Goal: Task Accomplishment & Management: Complete application form

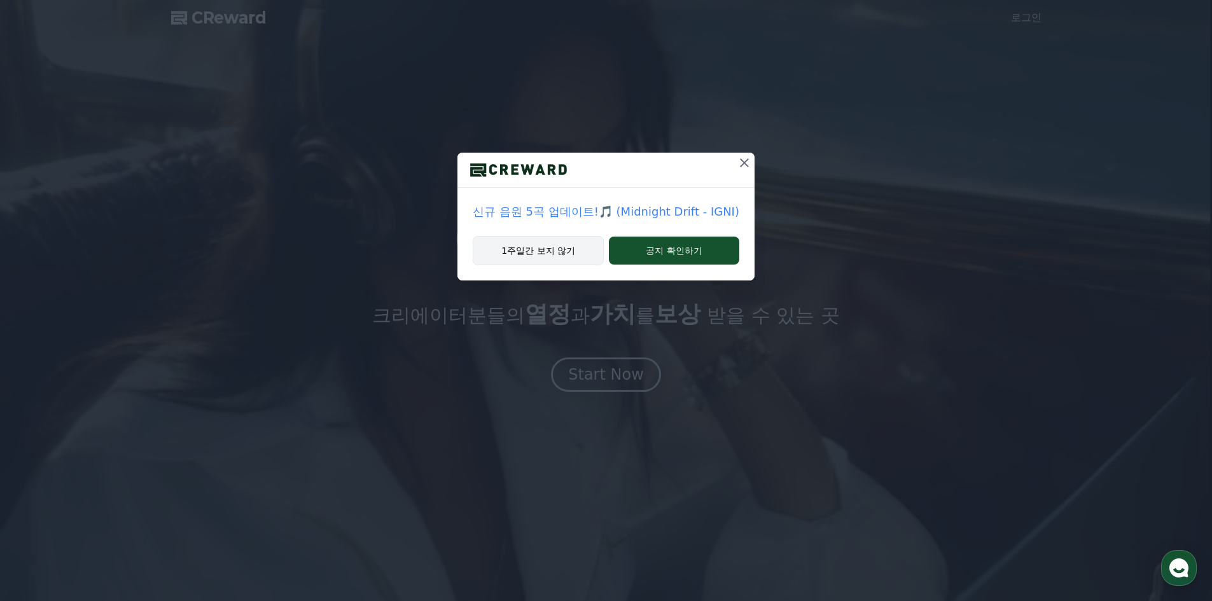
click at [546, 256] on button "1주일간 보지 않기" at bounding box center [538, 250] width 131 height 29
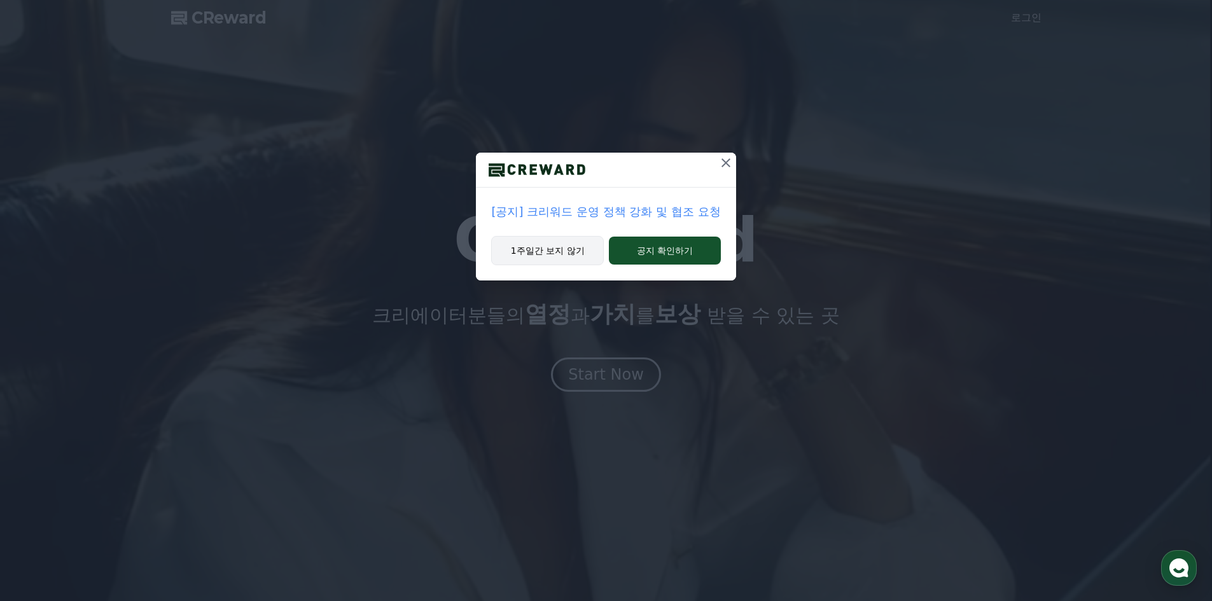
click at [565, 247] on button "1주일간 보지 않기" at bounding box center [547, 250] width 113 height 29
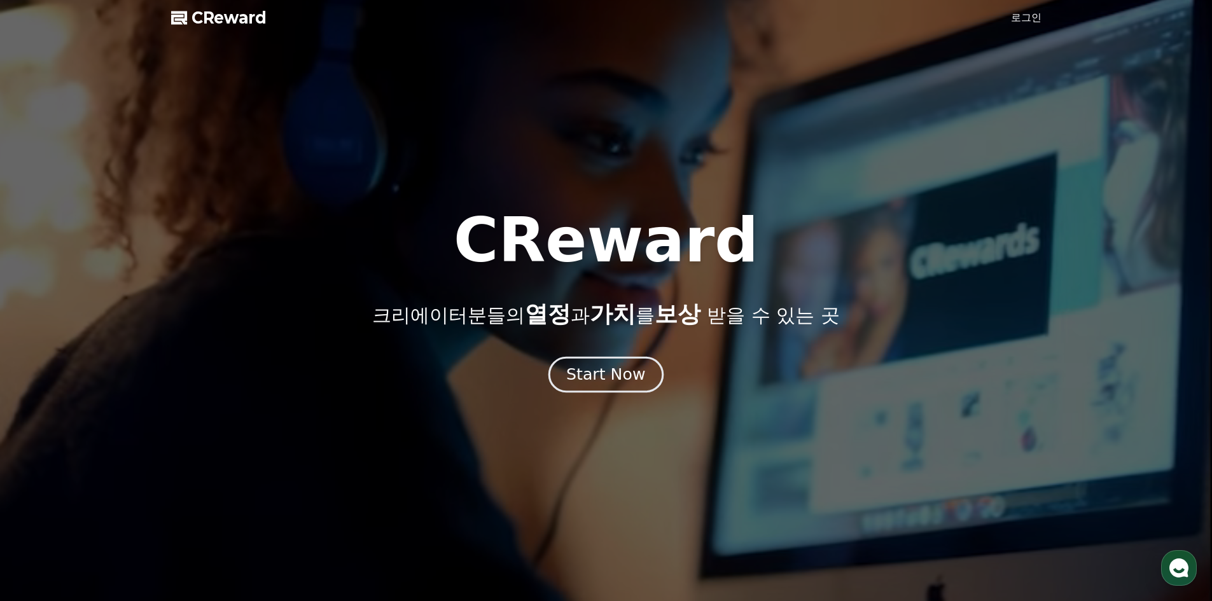
click at [630, 375] on div "Start Now" at bounding box center [605, 375] width 79 height 22
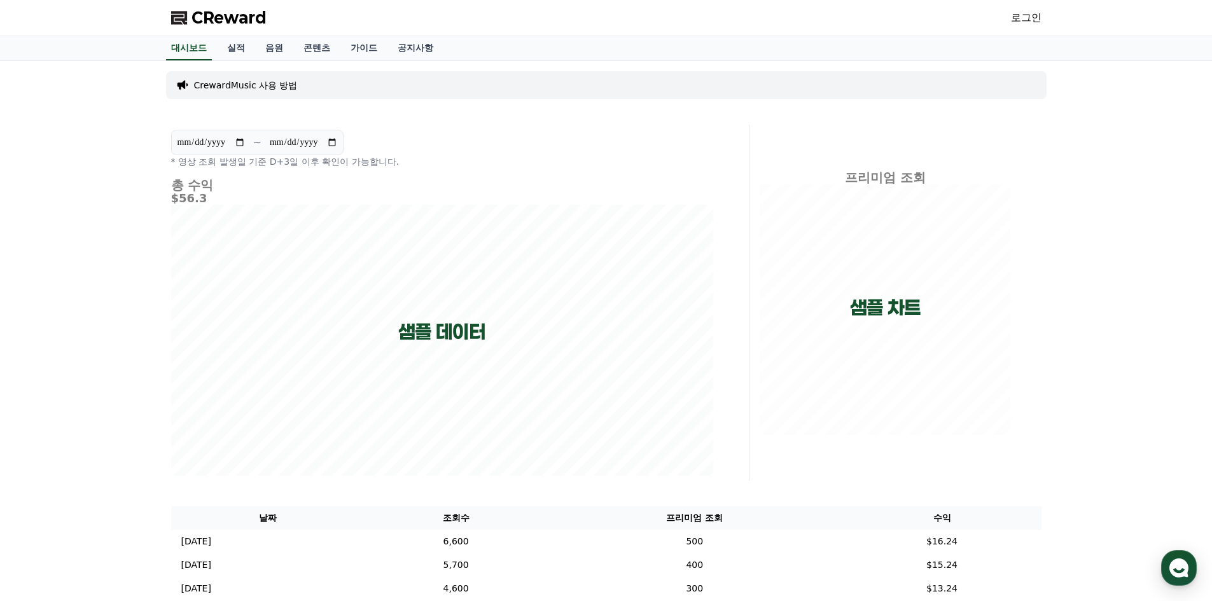
click at [1021, 17] on link "로그인" at bounding box center [1026, 17] width 31 height 15
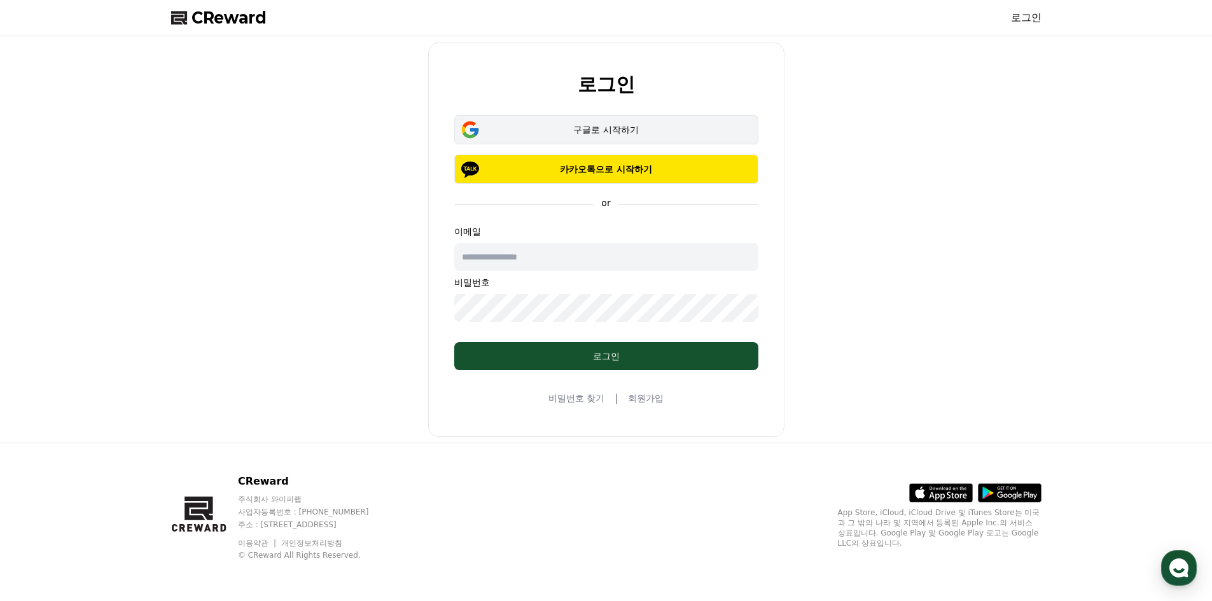
click at [563, 134] on div "구글로 시작하기" at bounding box center [606, 129] width 267 height 13
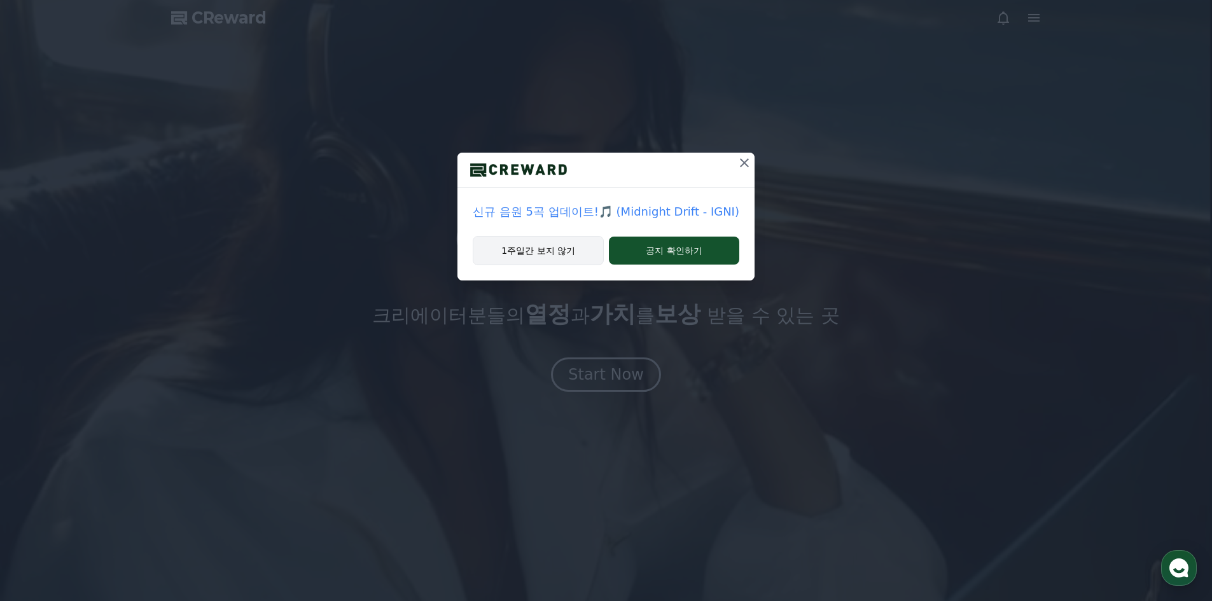
click at [556, 258] on button "1주일간 보지 않기" at bounding box center [538, 250] width 131 height 29
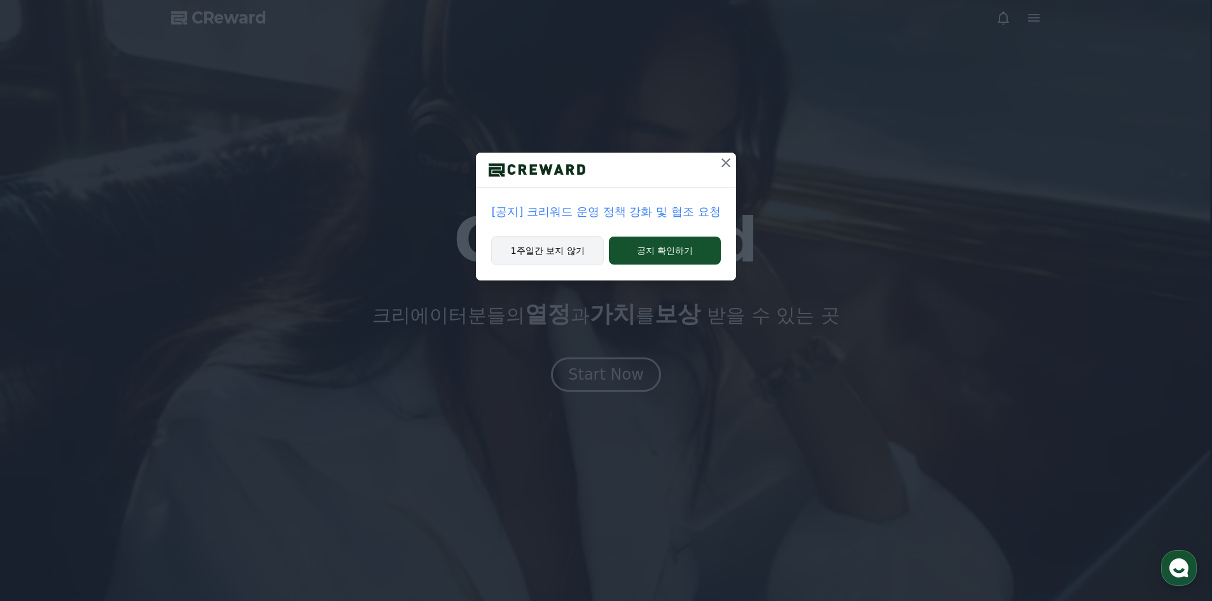
click at [544, 261] on button "1주일간 보지 않기" at bounding box center [547, 250] width 113 height 29
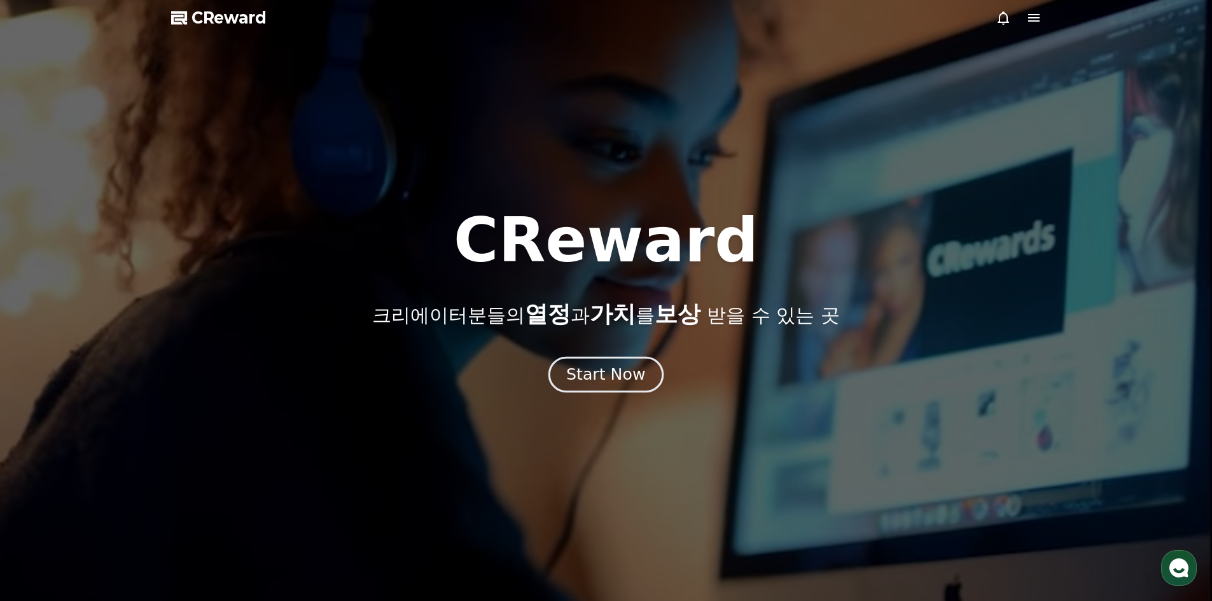
click at [600, 373] on div "Start Now" at bounding box center [605, 375] width 79 height 22
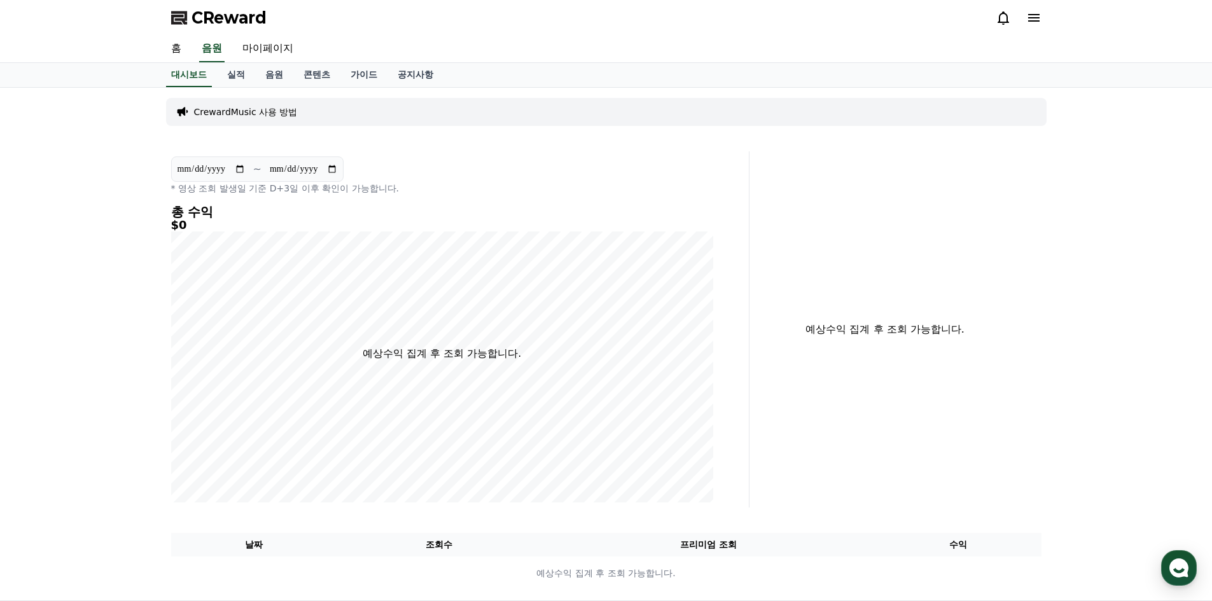
click at [1027, 18] on icon at bounding box center [1033, 17] width 15 height 15
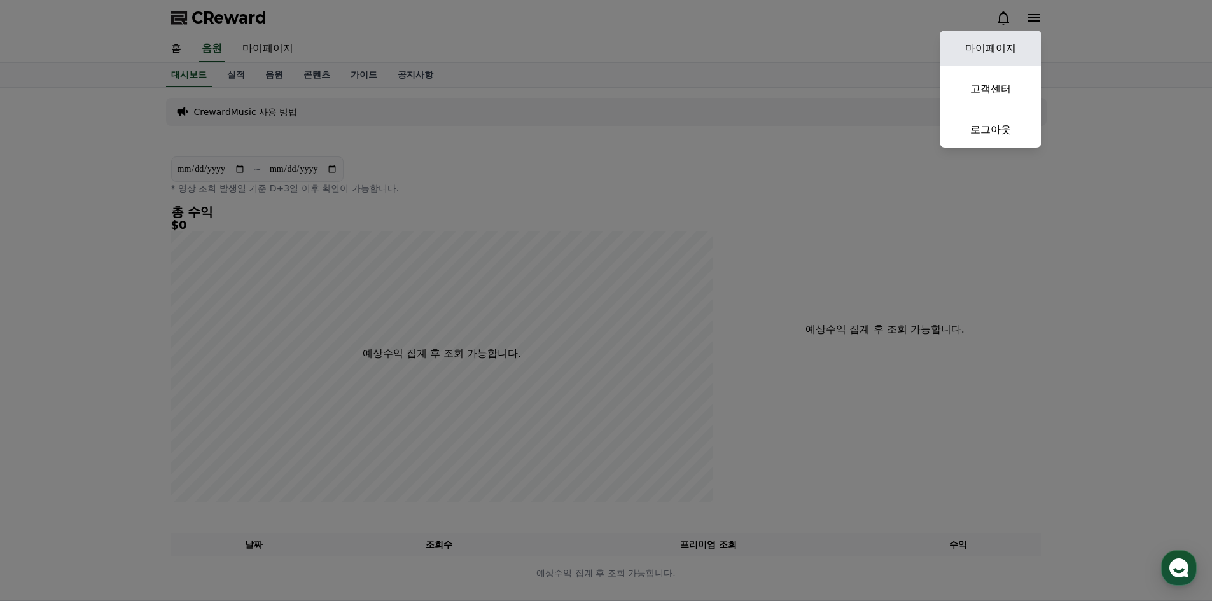
click at [1006, 48] on link "마이페이지" at bounding box center [990, 49] width 102 height 36
select select "**********"
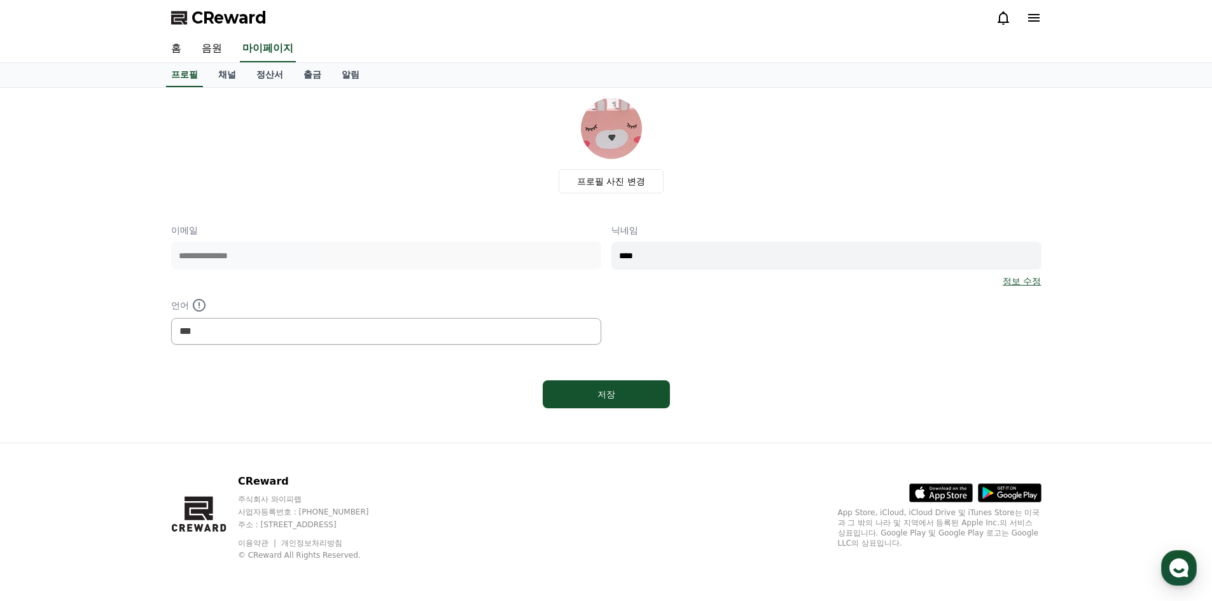
click at [570, 268] on div "**********" at bounding box center [606, 255] width 870 height 315
click at [231, 72] on link "채널" at bounding box center [227, 75] width 38 height 24
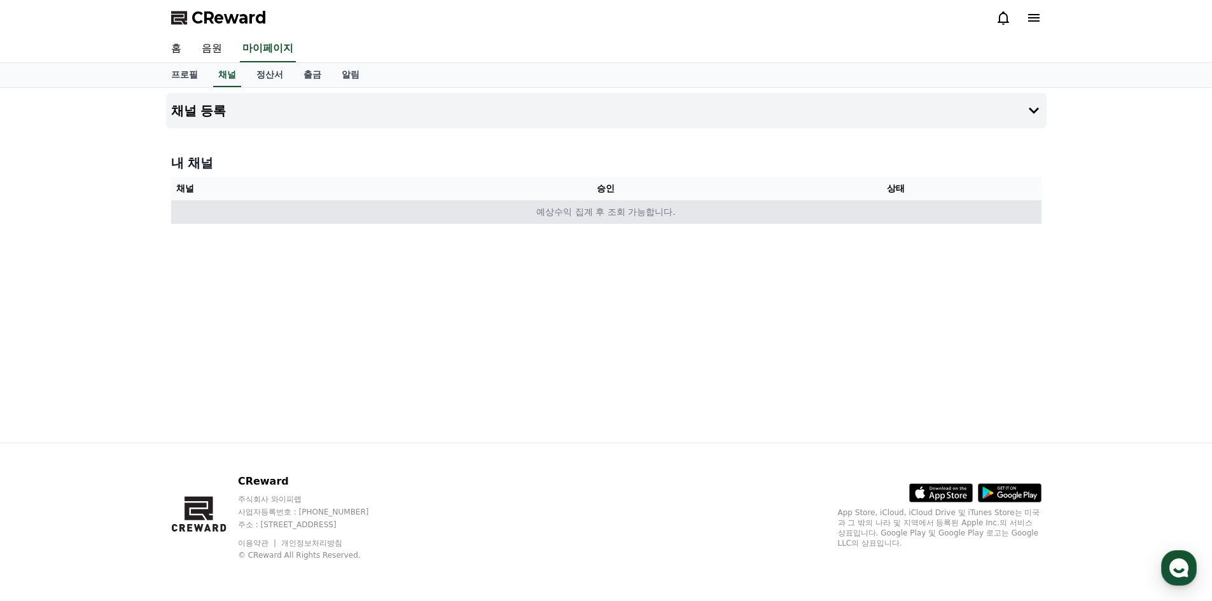
click at [564, 219] on td "예상수익 집계 후 조회 가능합니다." at bounding box center [606, 212] width 870 height 24
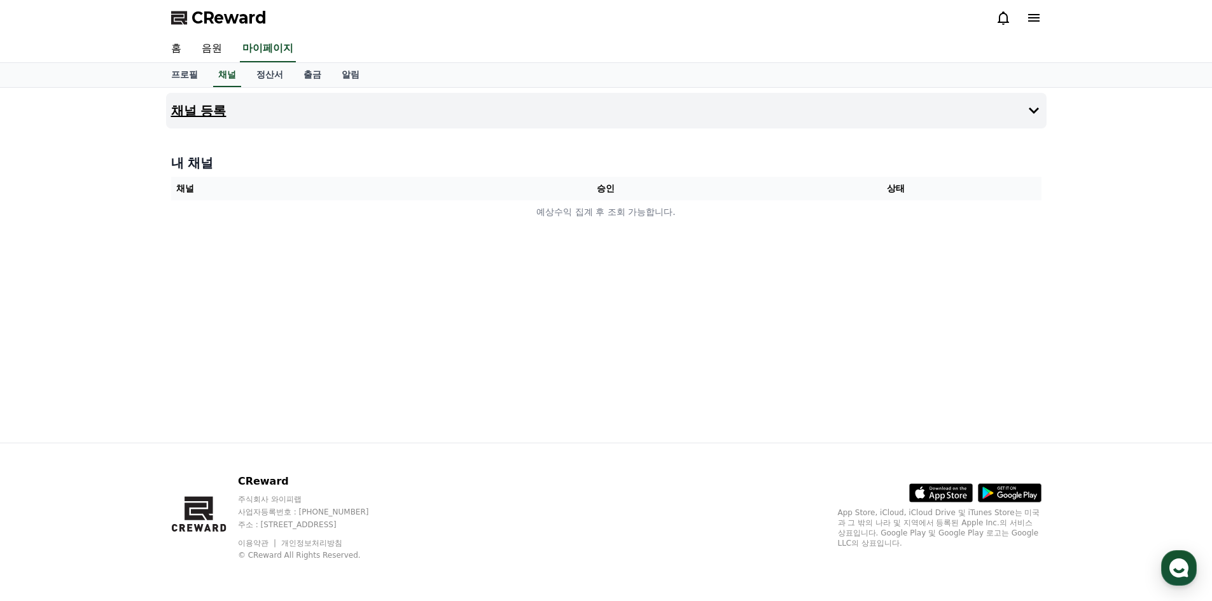
click at [195, 118] on h4 "채널 등록" at bounding box center [198, 111] width 55 height 14
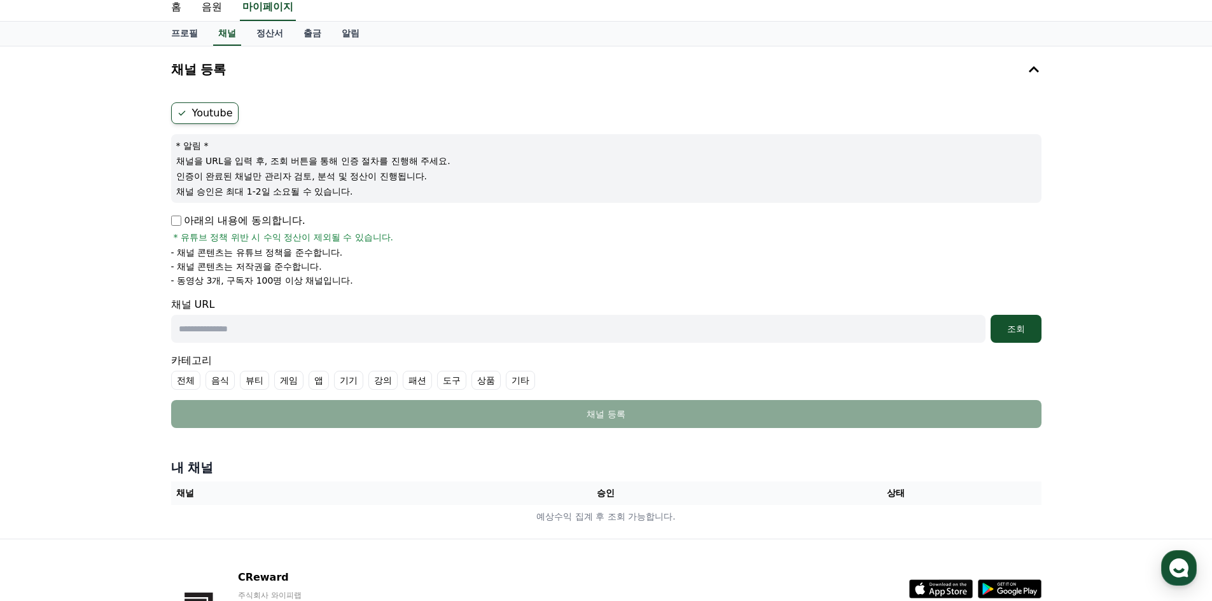
scroll to position [64, 0]
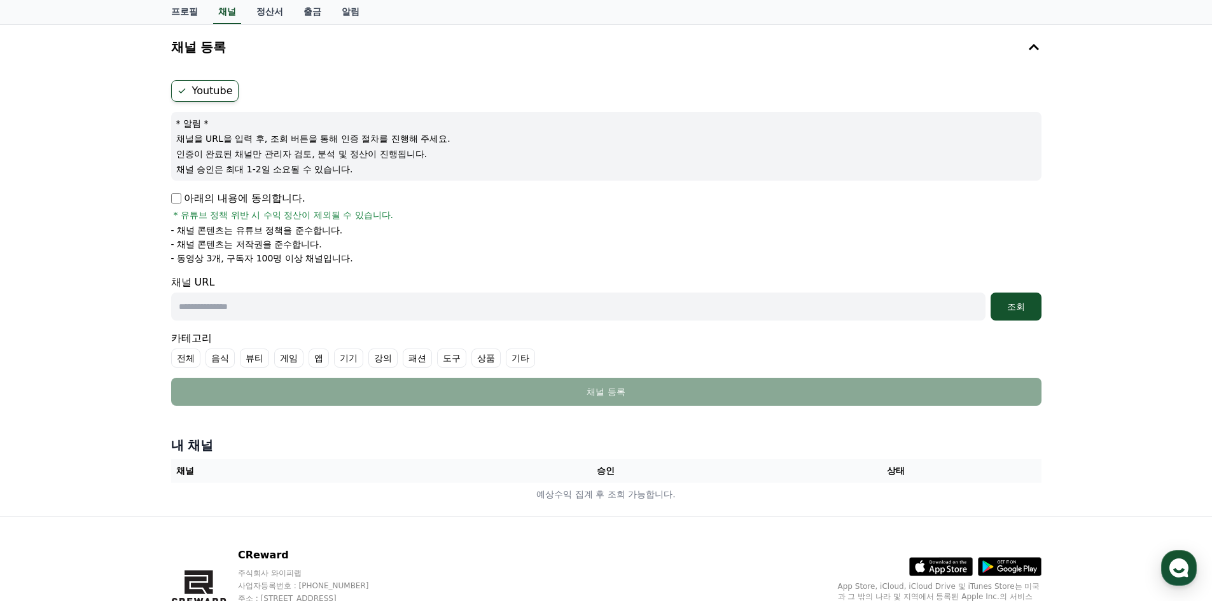
click at [182, 202] on p "아래의 내용에 동의합니다." at bounding box center [238, 198] width 134 height 15
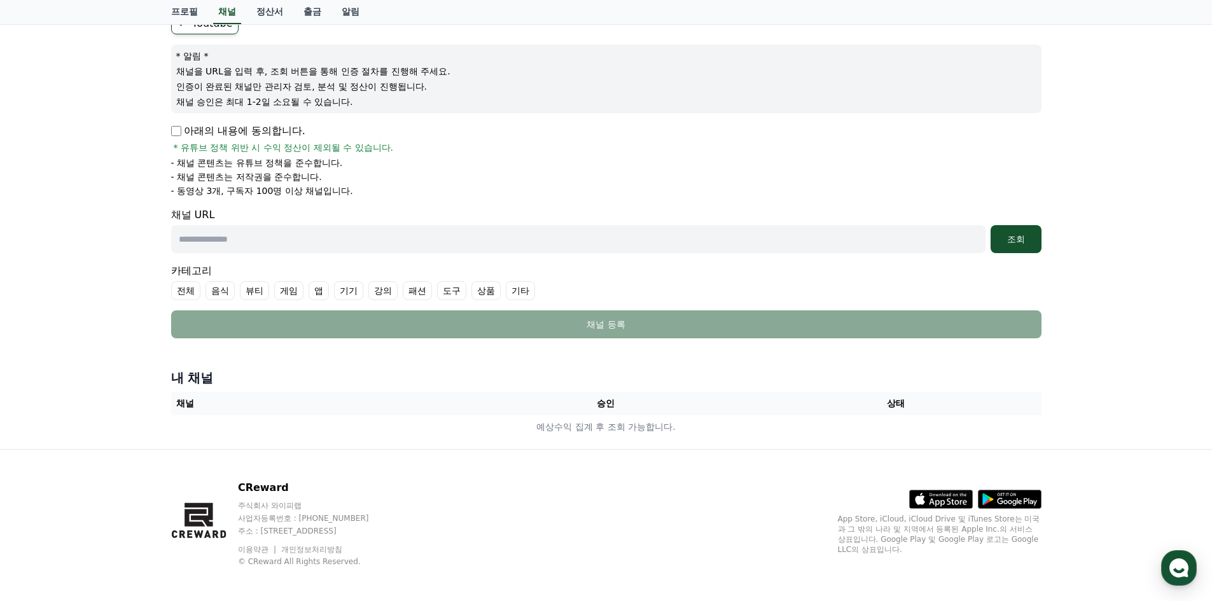
scroll to position [137, 0]
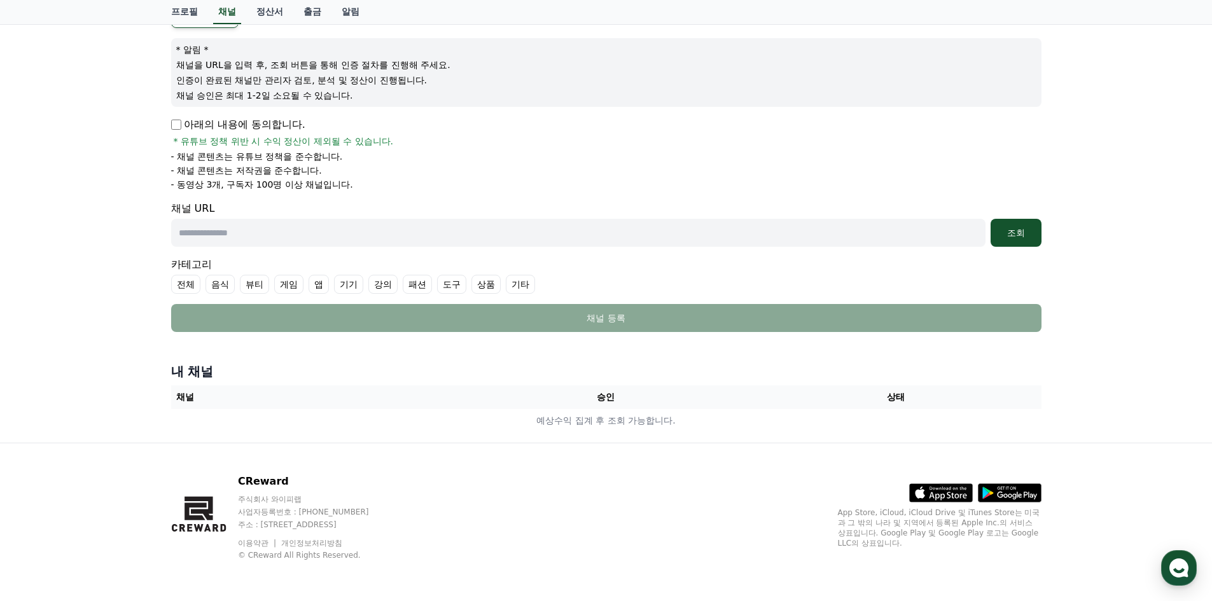
click at [361, 233] on input "text" at bounding box center [578, 233] width 814 height 28
click at [322, 235] on input "text" at bounding box center [578, 233] width 814 height 28
paste input "**********"
type input "**********"
click at [1036, 233] on button "조회" at bounding box center [1015, 233] width 51 height 28
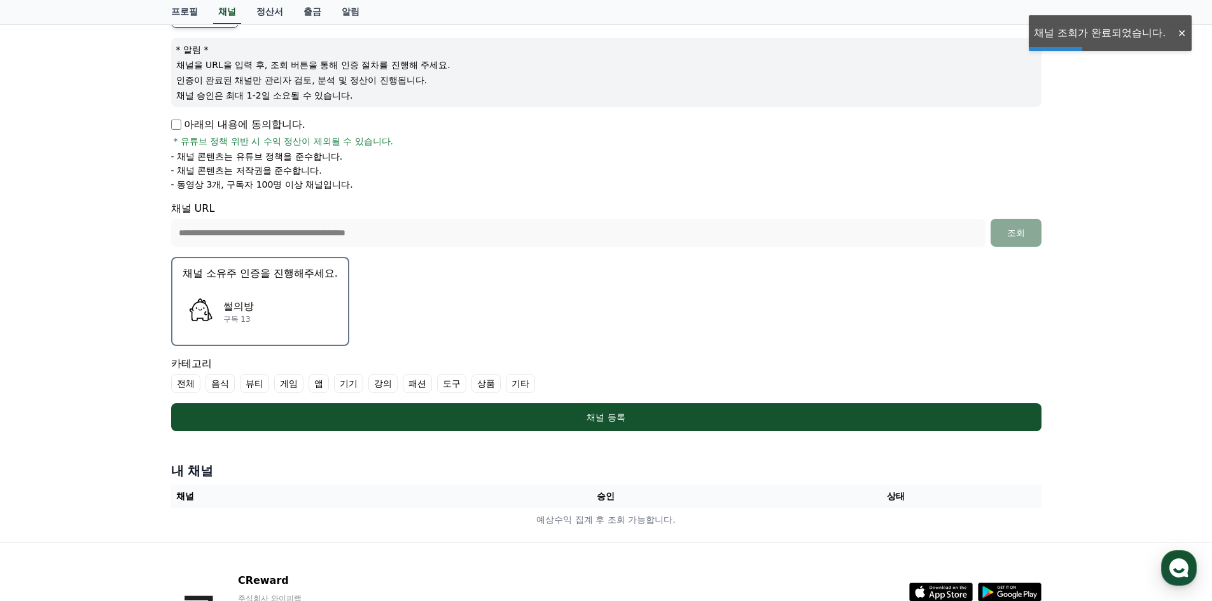
scroll to position [201, 0]
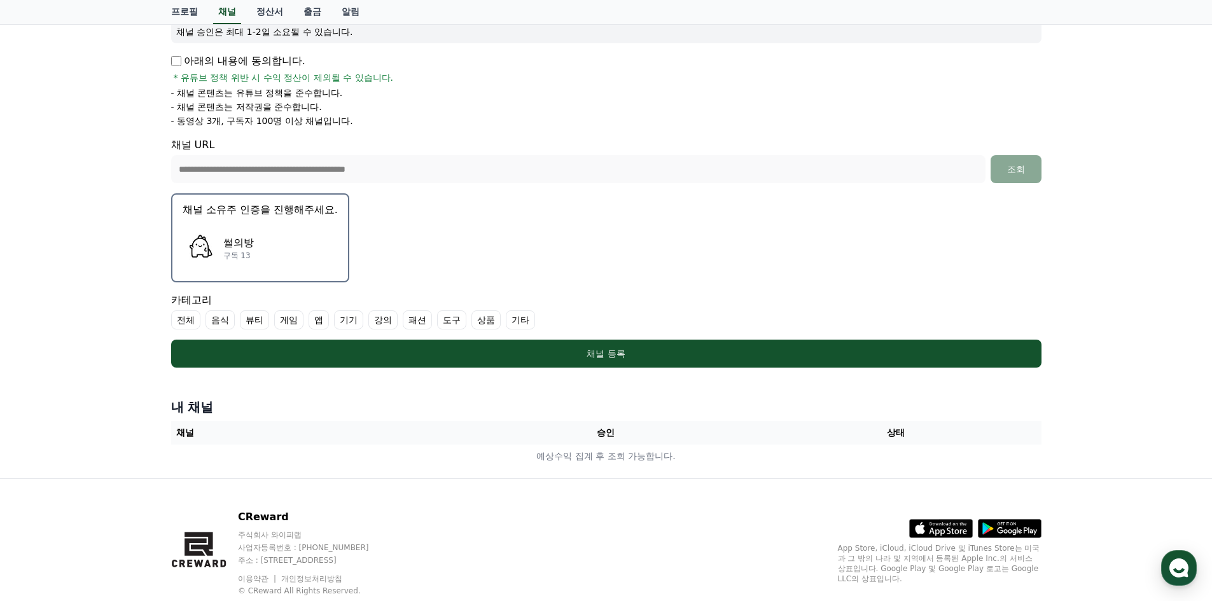
drag, startPoint x: 604, startPoint y: 361, endPoint x: 336, endPoint y: 260, distance: 286.6
click at [562, 244] on form "**********" at bounding box center [606, 155] width 870 height 425
click at [317, 258] on div "썰의방 구독 13" at bounding box center [260, 248] width 155 height 51
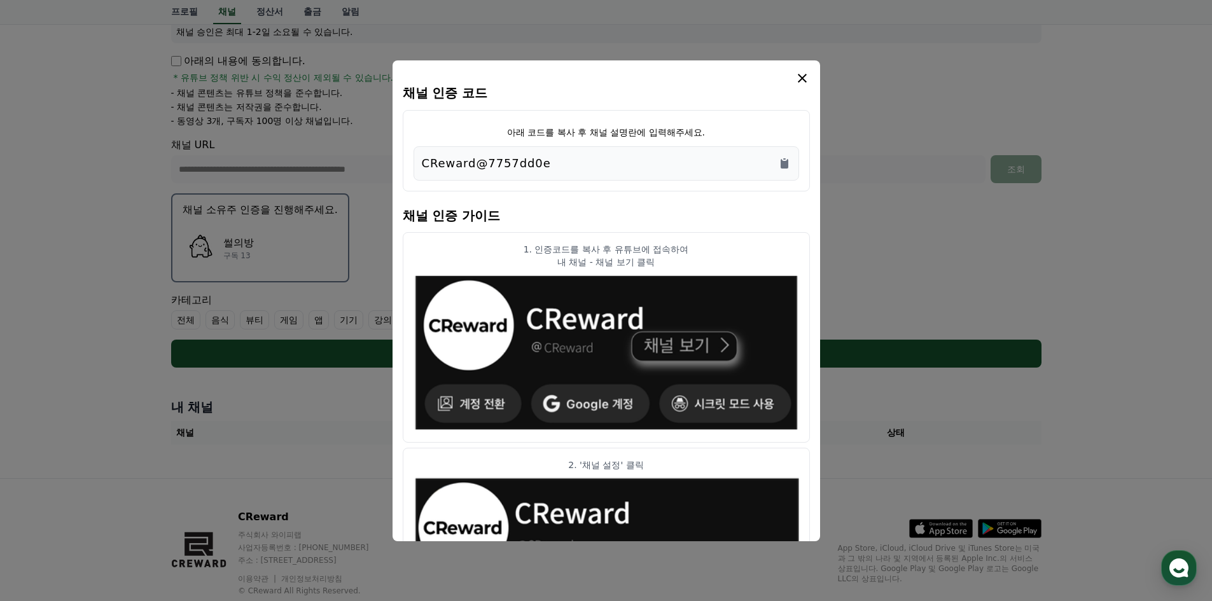
drag, startPoint x: 552, startPoint y: 162, endPoint x: 388, endPoint y: 165, distance: 164.1
click at [388, 373] on div "채널 인증 코드 아래 코드를 복사 후 채널 설명란에 입력해주세요. CReward@7757dd0e 채널 인증 가이드 1. 인증코드를 복사 후 유…" at bounding box center [606, 373] width 880 height 0
click at [579, 170] on div "CReward@7757dd0e" at bounding box center [606, 164] width 369 height 18
click at [782, 162] on icon "Copy to clipboard" at bounding box center [784, 164] width 8 height 10
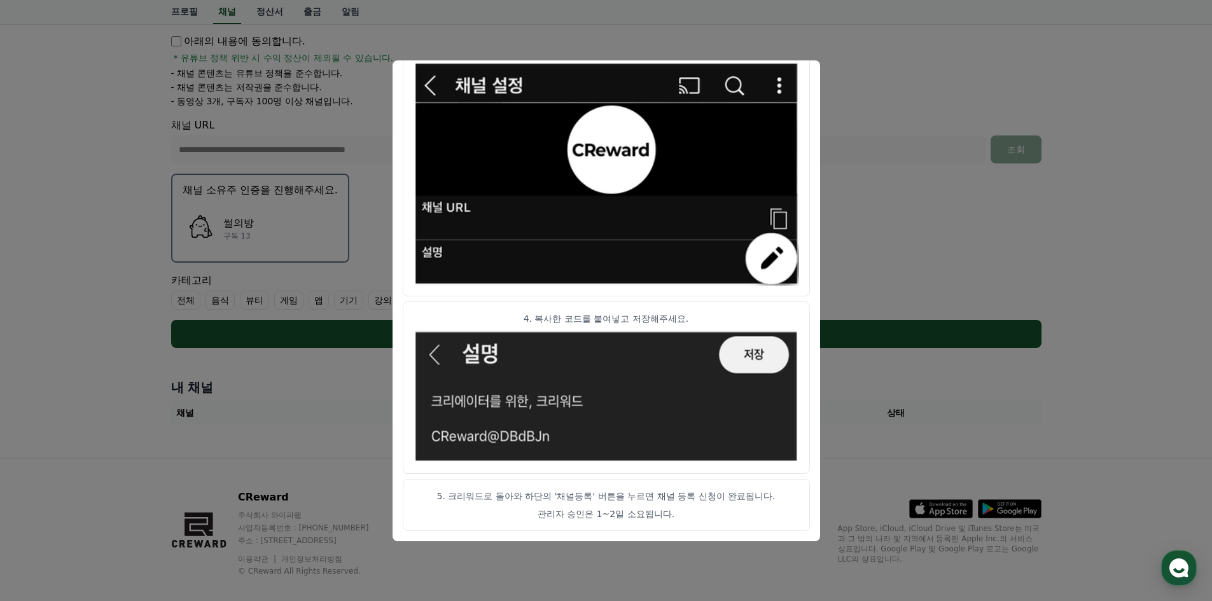
scroll to position [237, 0]
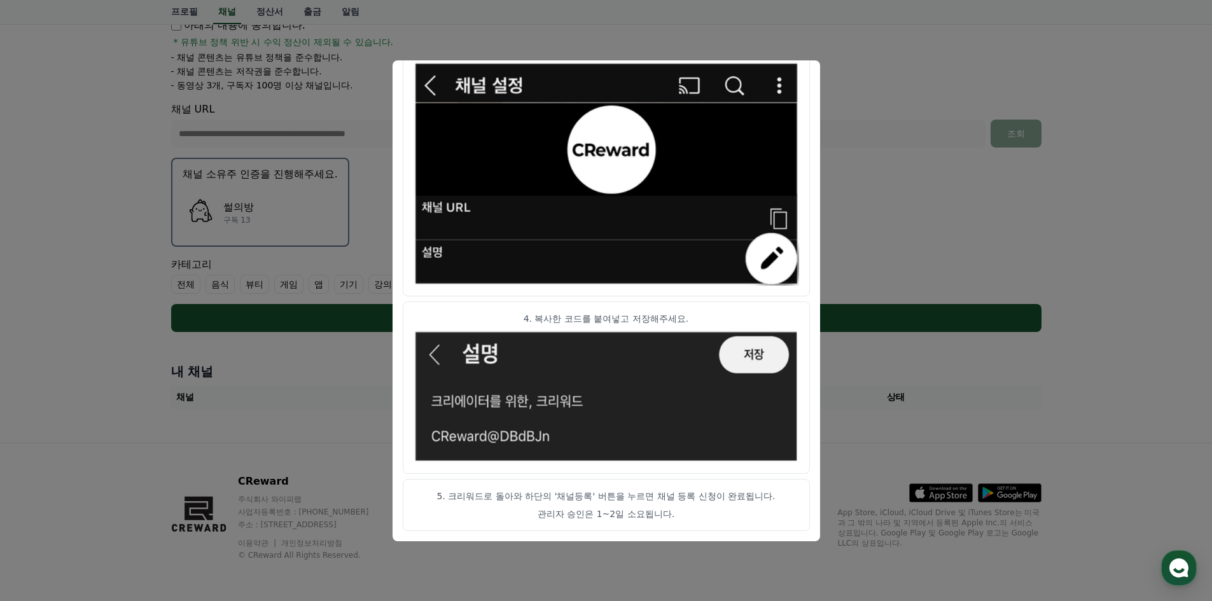
click at [908, 154] on button "close modal" at bounding box center [606, 300] width 1212 height 601
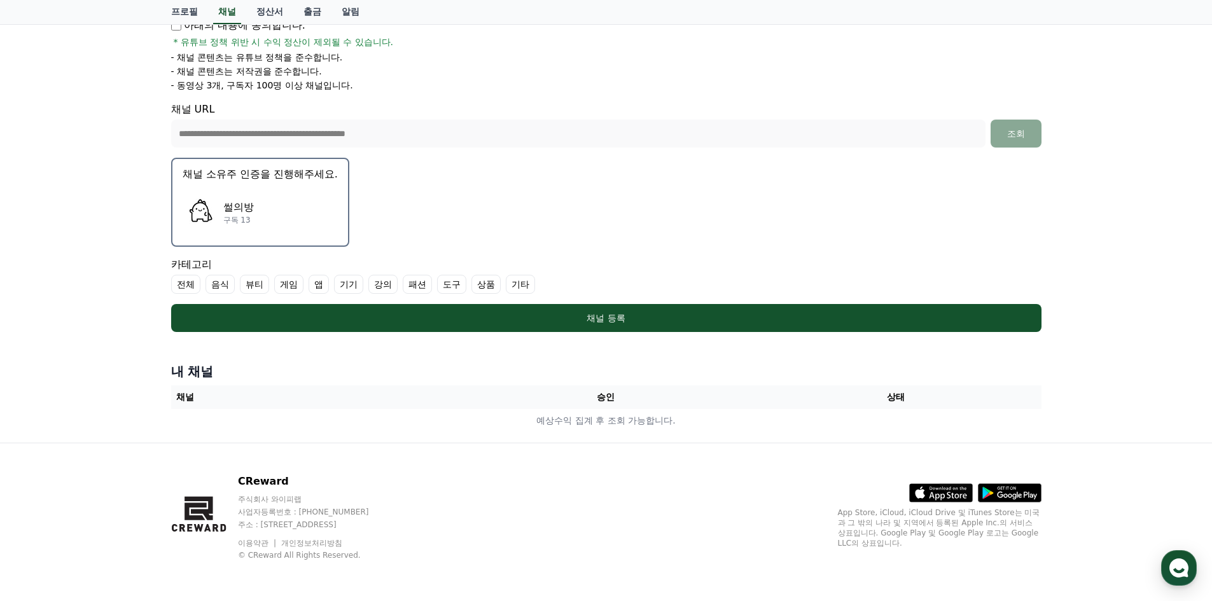
drag, startPoint x: 605, startPoint y: 322, endPoint x: 847, endPoint y: 218, distance: 263.5
click at [847, 218] on form "**********" at bounding box center [606, 119] width 870 height 425
click at [307, 200] on div "썰의방 구독 13" at bounding box center [260, 212] width 155 height 51
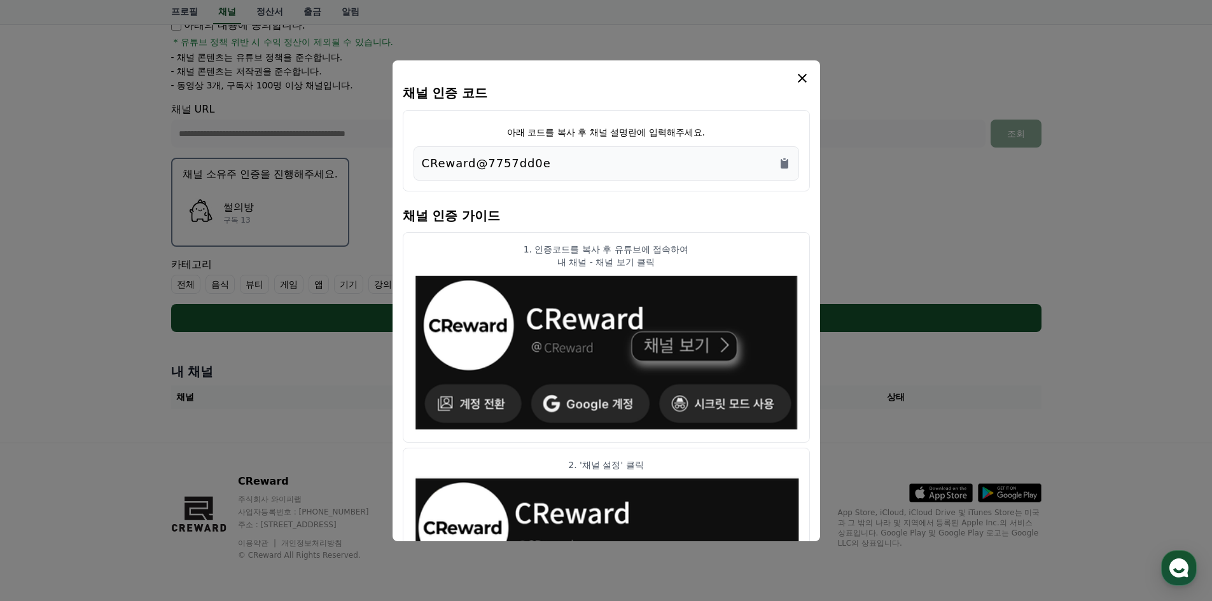
click at [801, 73] on icon "modal" at bounding box center [801, 78] width 15 height 15
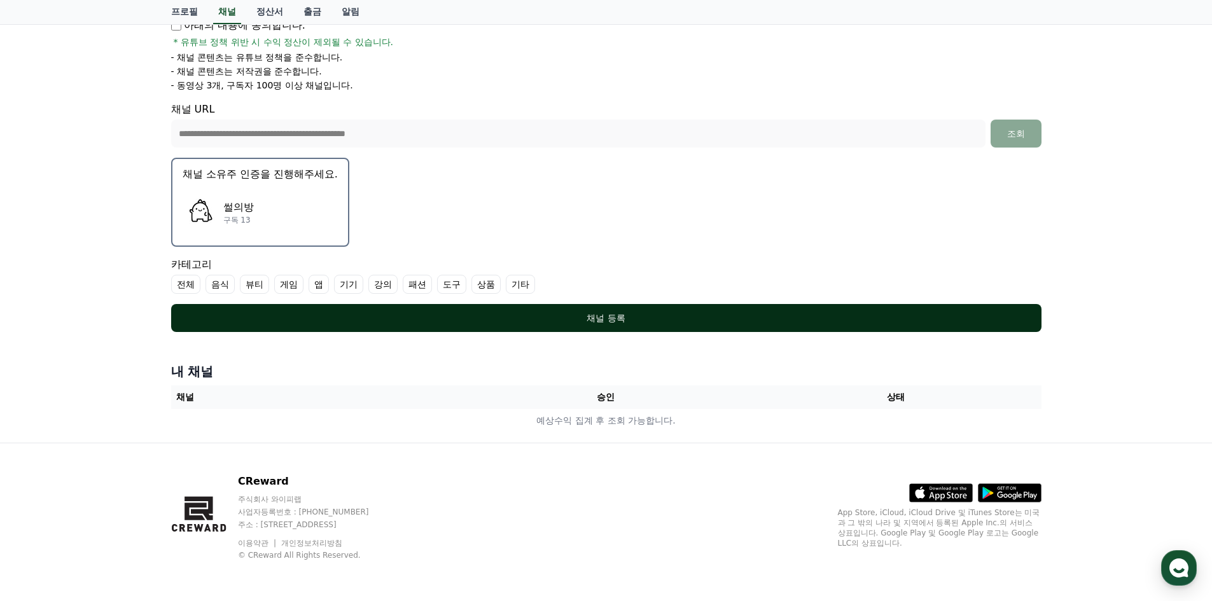
click at [687, 321] on div "채널 등록" at bounding box center [606, 318] width 819 height 13
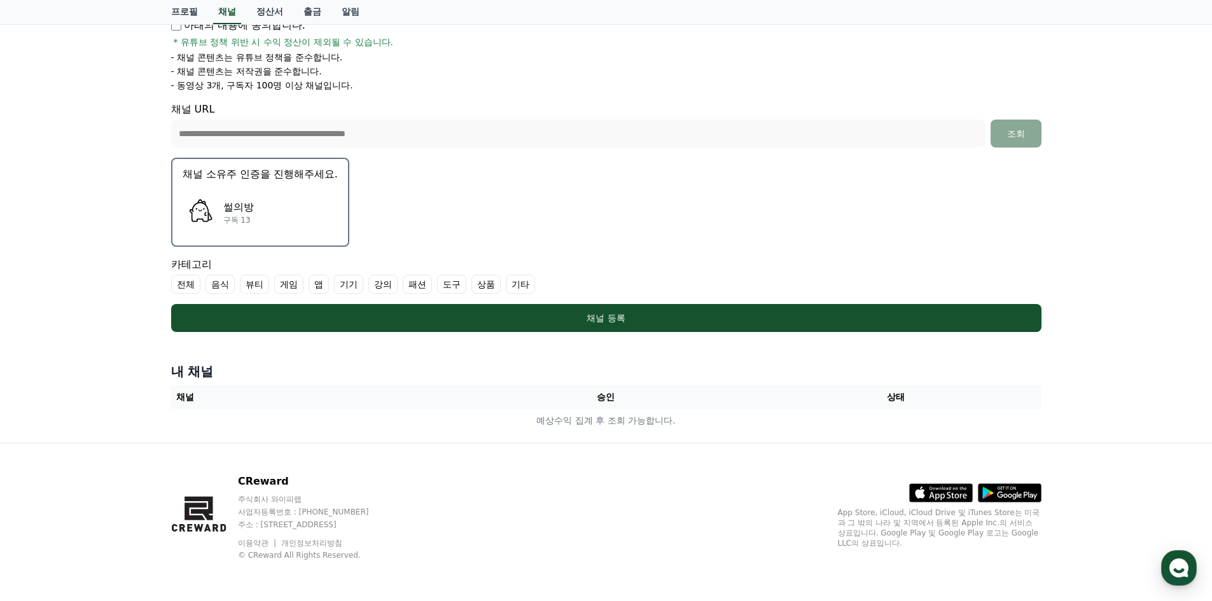
click at [193, 287] on label "전체" at bounding box center [185, 284] width 29 height 19
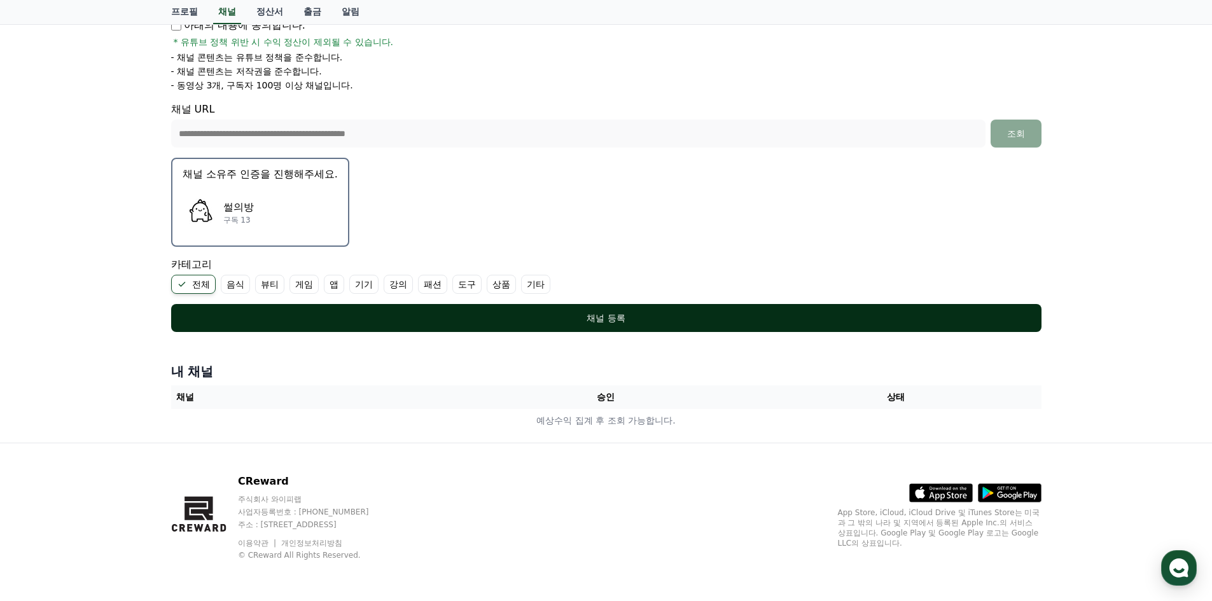
click at [622, 317] on div "채널 등록" at bounding box center [606, 318] width 819 height 13
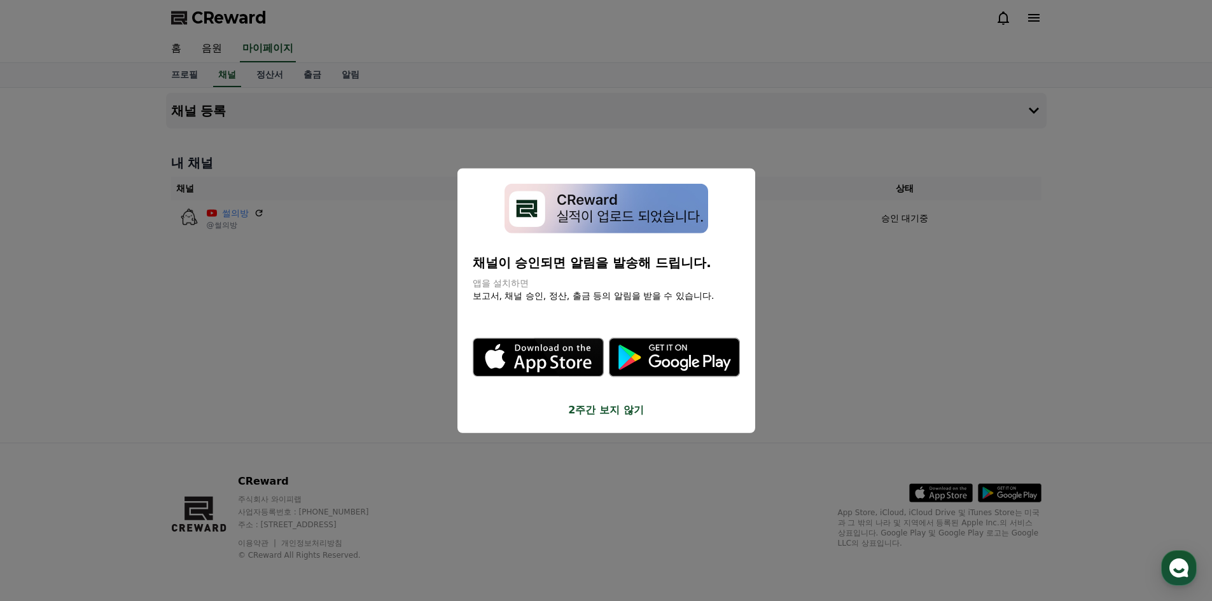
click at [621, 415] on button "2주간 보지 않기" at bounding box center [606, 410] width 267 height 15
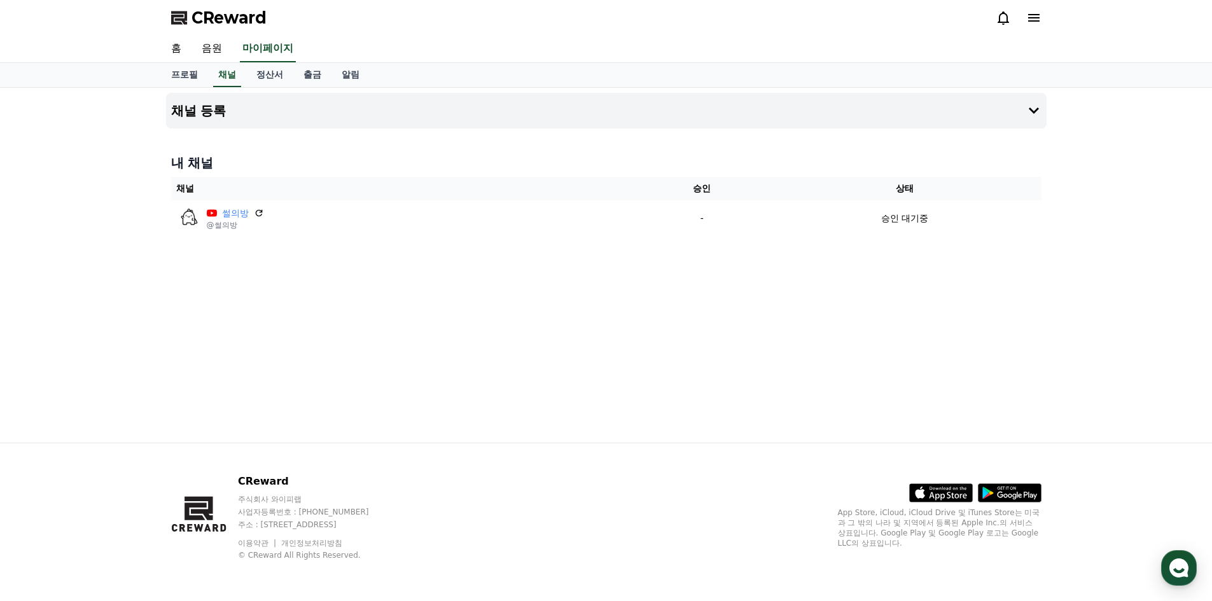
click at [848, 346] on div "채널 등록 내 채널 채널 승인 상태 썰의방 @썰의방 - 승인 대기중" at bounding box center [606, 265] width 890 height 355
click at [814, 345] on div "채널 등록 내 채널 채널 승인 상태 썰의방 @썰의방 - 승인 대기중" at bounding box center [606, 265] width 890 height 355
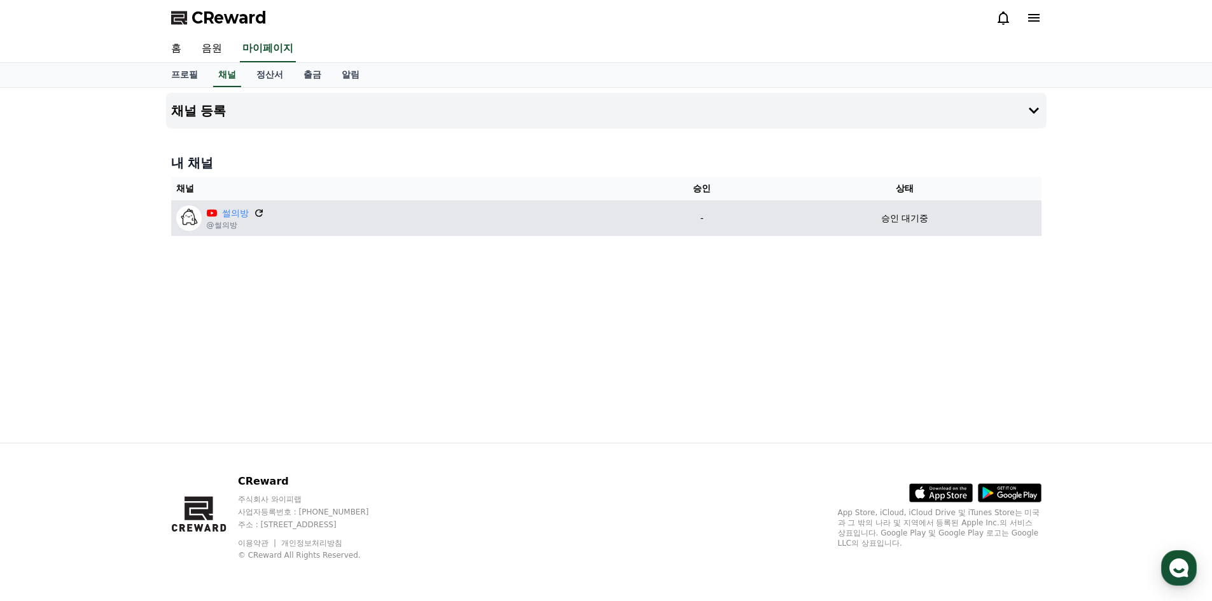
click at [261, 211] on icon at bounding box center [259, 213] width 8 height 8
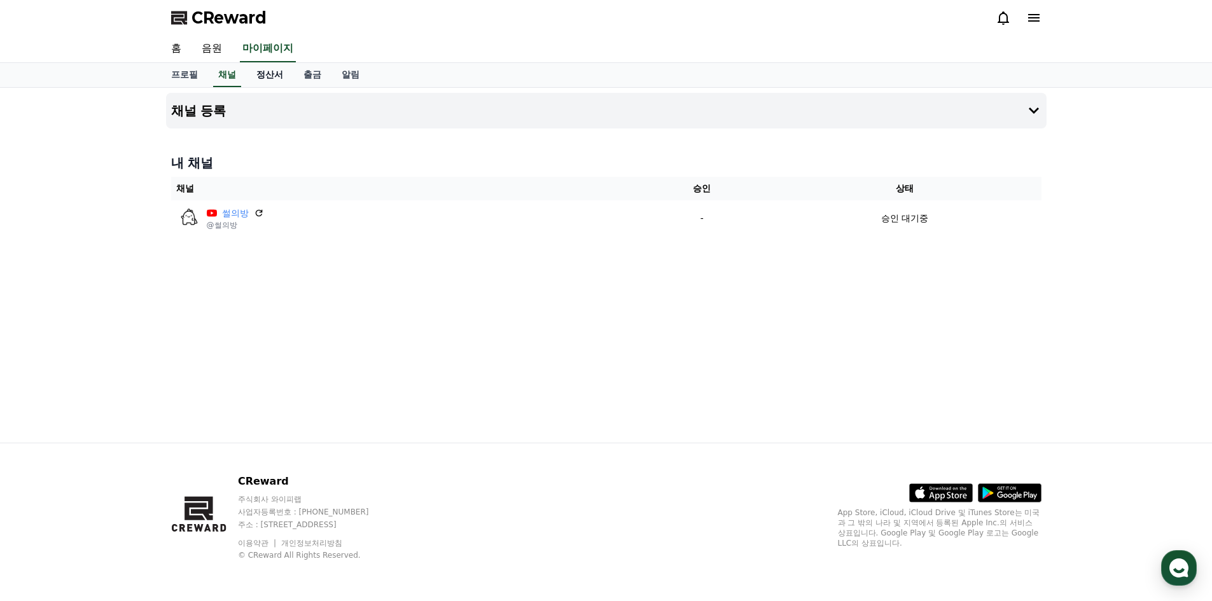
click at [273, 78] on link "정산서" at bounding box center [269, 75] width 47 height 24
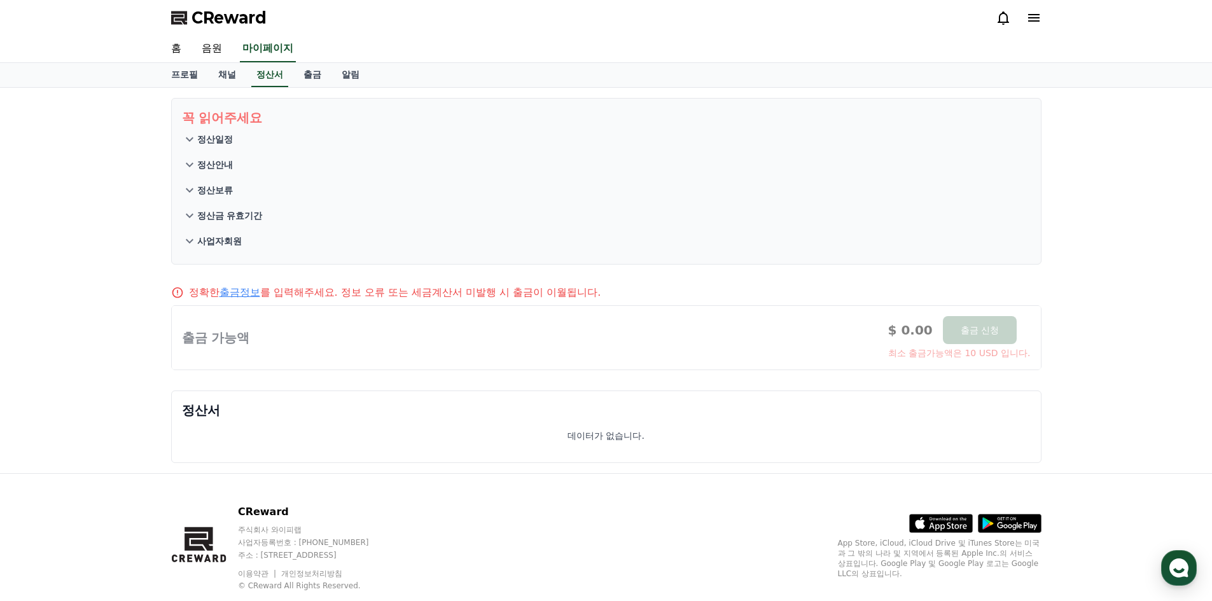
click at [378, 74] on div "프로필 채널 정산서 출금 알림" at bounding box center [606, 75] width 890 height 24
click at [235, 75] on link "채널" at bounding box center [227, 75] width 38 height 24
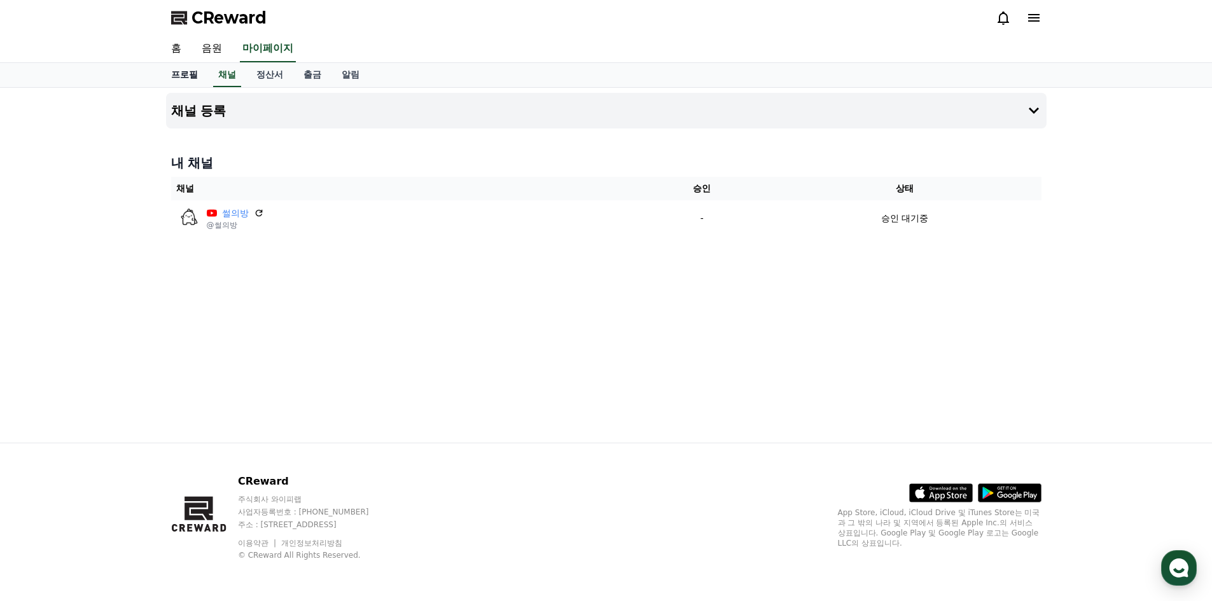
click at [195, 75] on link "프로필" at bounding box center [184, 75] width 47 height 24
select select "**********"
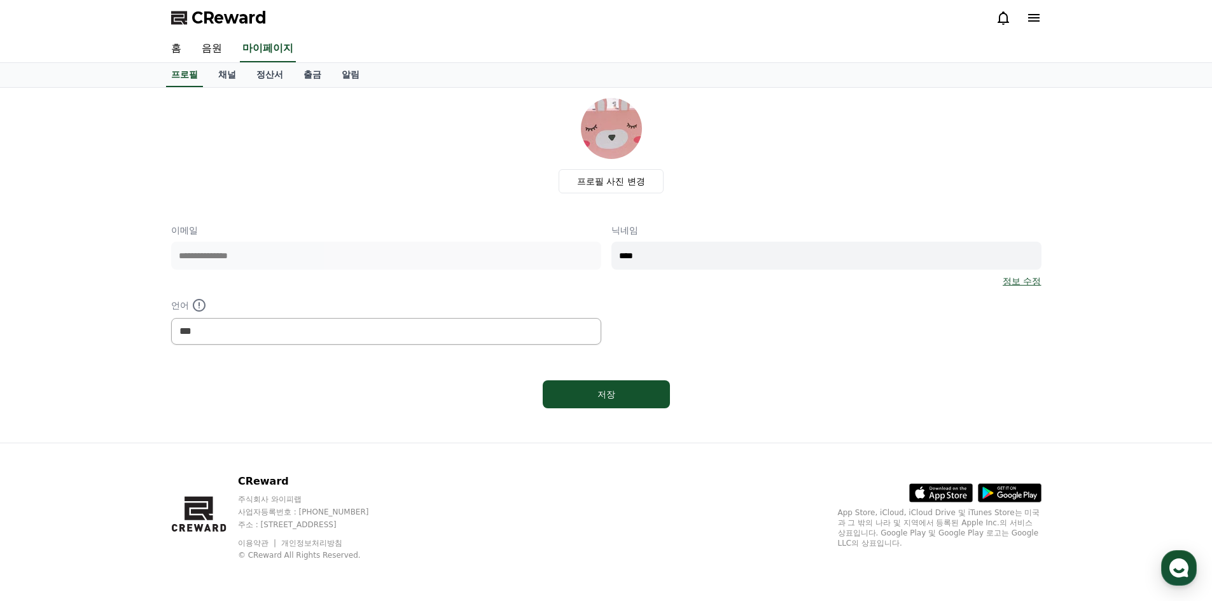
click at [223, 18] on span "CReward" at bounding box center [228, 18] width 75 height 20
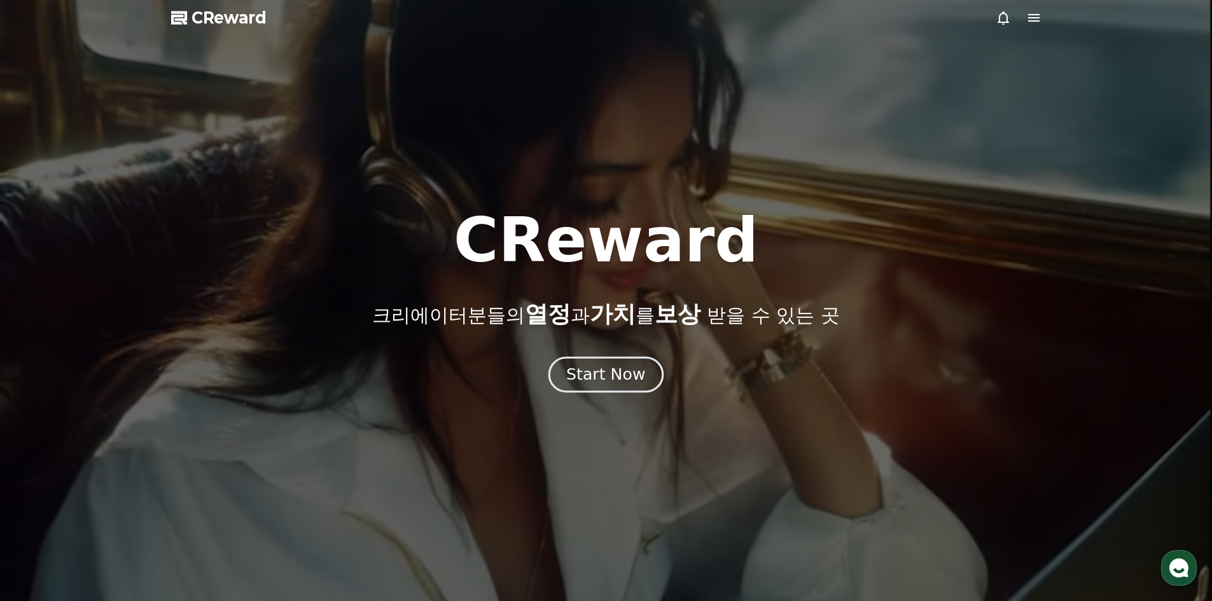
click at [625, 384] on div "Start Now" at bounding box center [605, 375] width 79 height 22
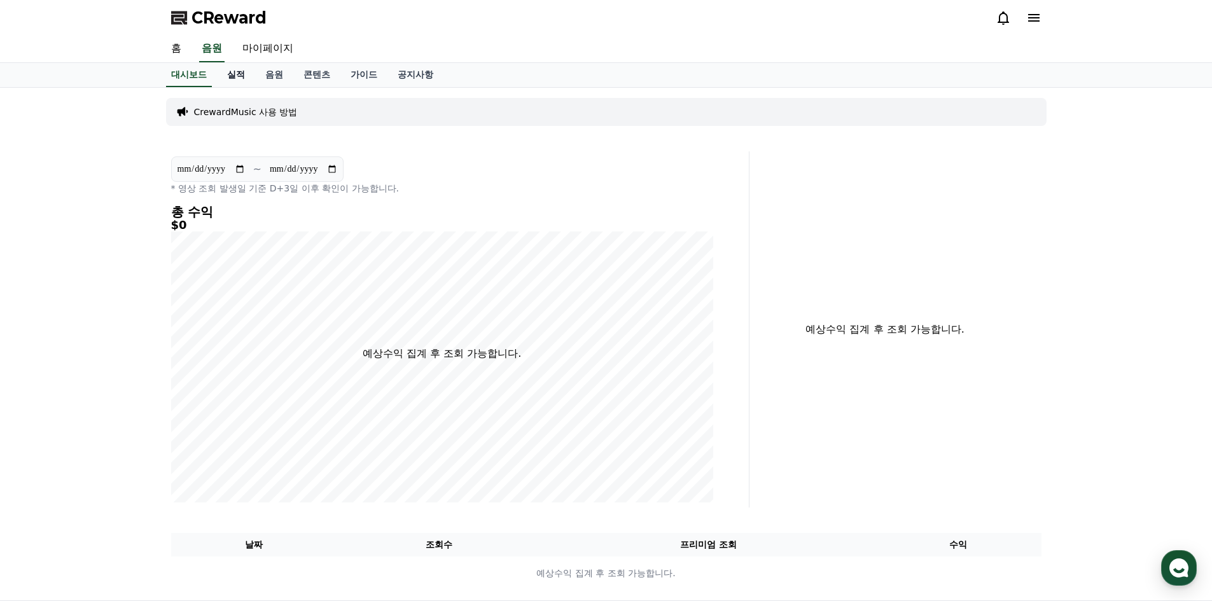
click at [235, 77] on link "실적" at bounding box center [236, 75] width 38 height 24
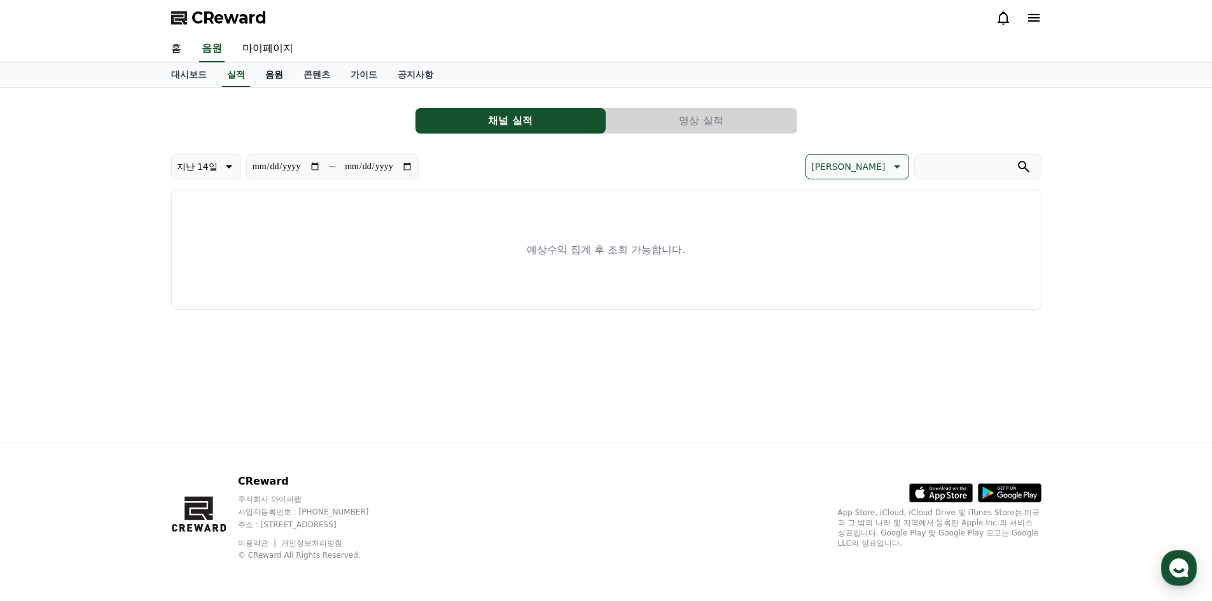
click at [268, 78] on link "음원" at bounding box center [274, 75] width 38 height 24
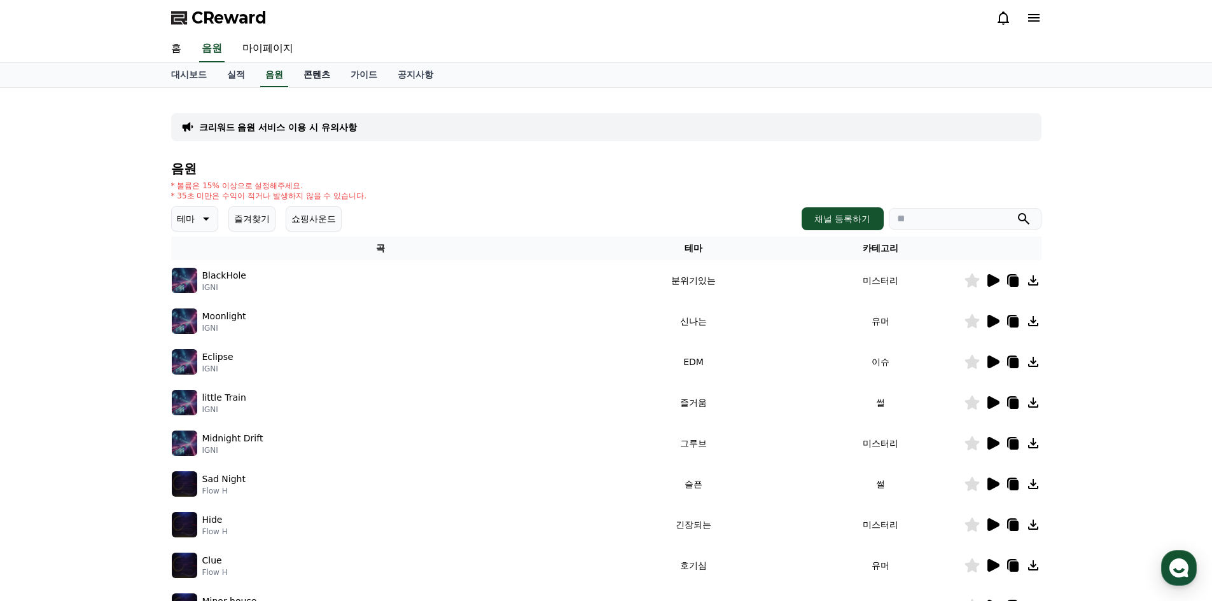
click at [313, 78] on link "콘텐츠" at bounding box center [316, 75] width 47 height 24
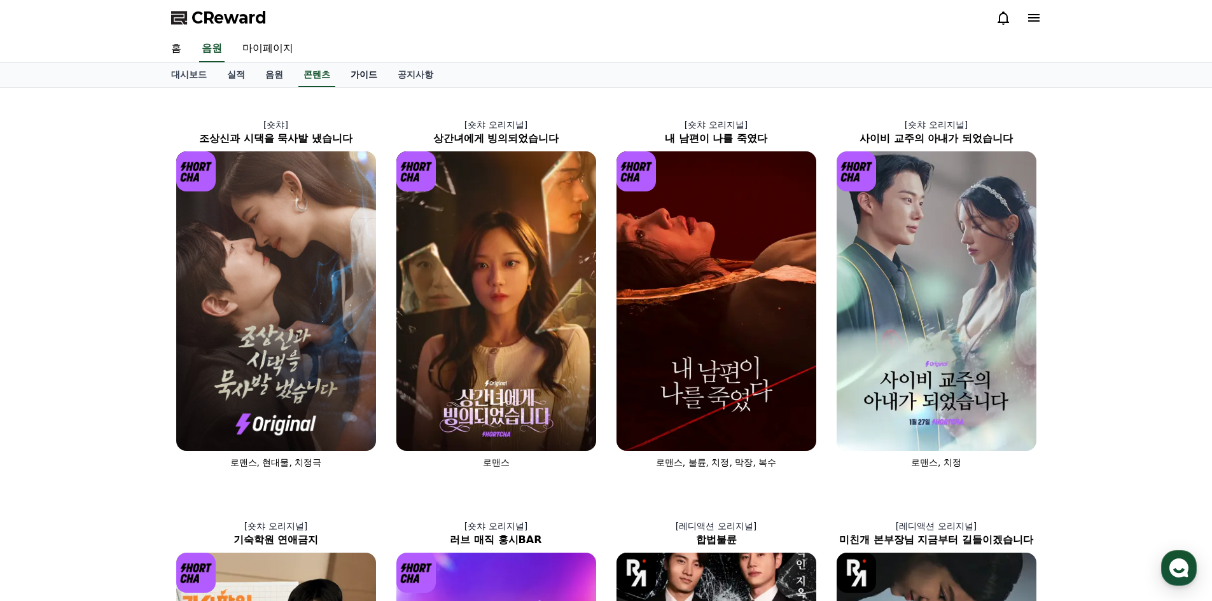
click at [368, 78] on link "가이드" at bounding box center [363, 75] width 47 height 24
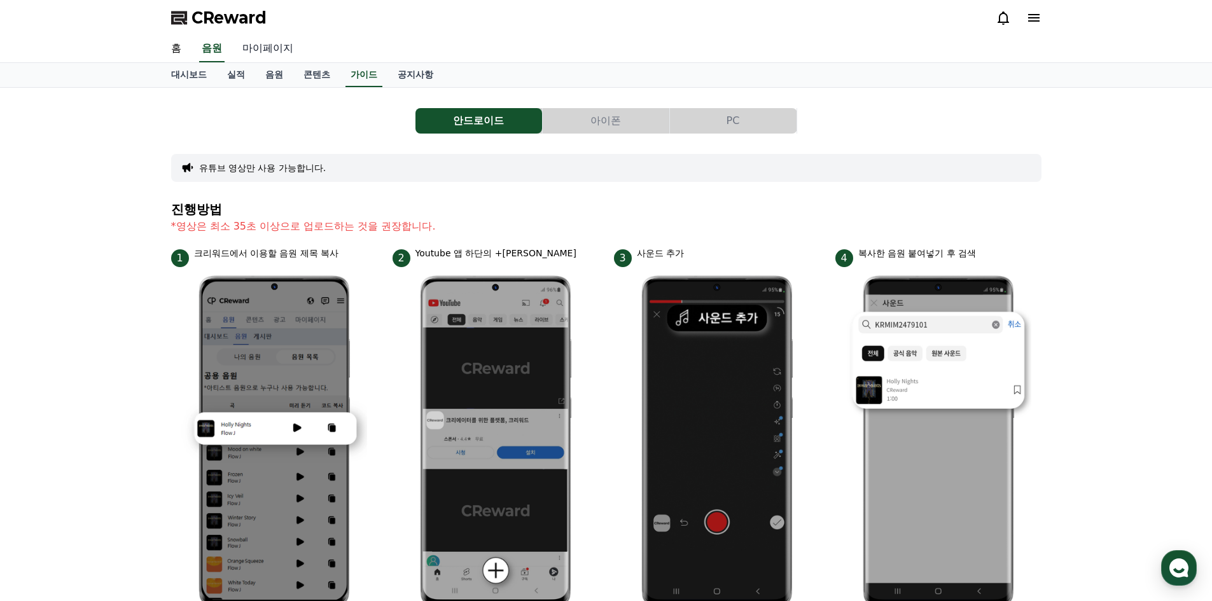
click at [274, 52] on link "마이페이지" at bounding box center [267, 49] width 71 height 27
select select "**********"
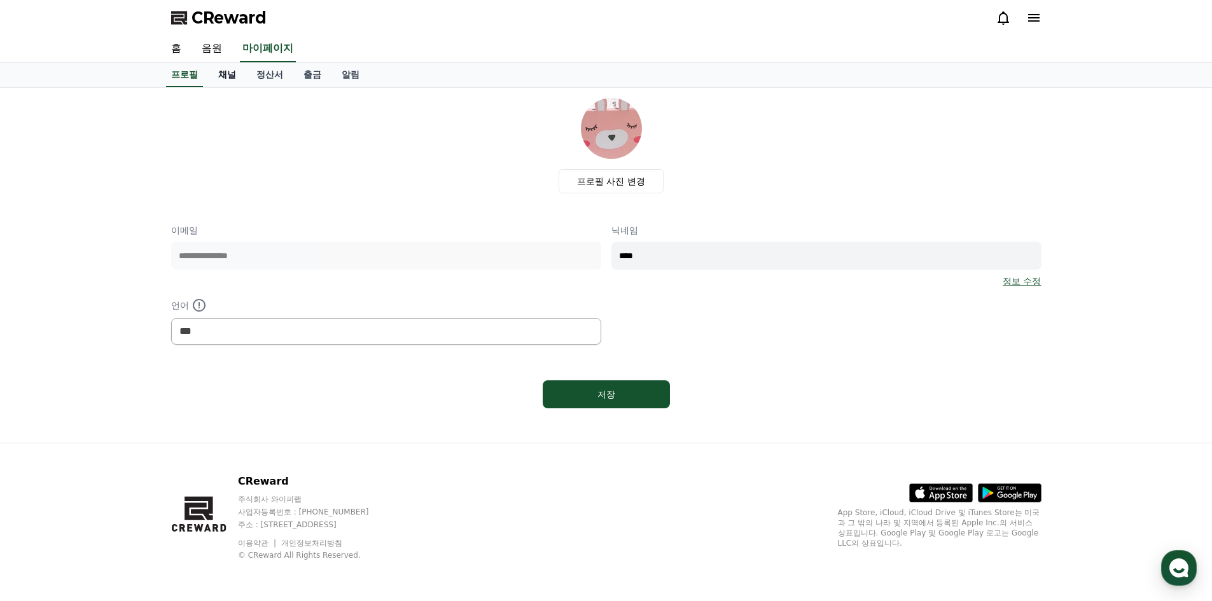
click at [225, 72] on link "채널" at bounding box center [227, 75] width 38 height 24
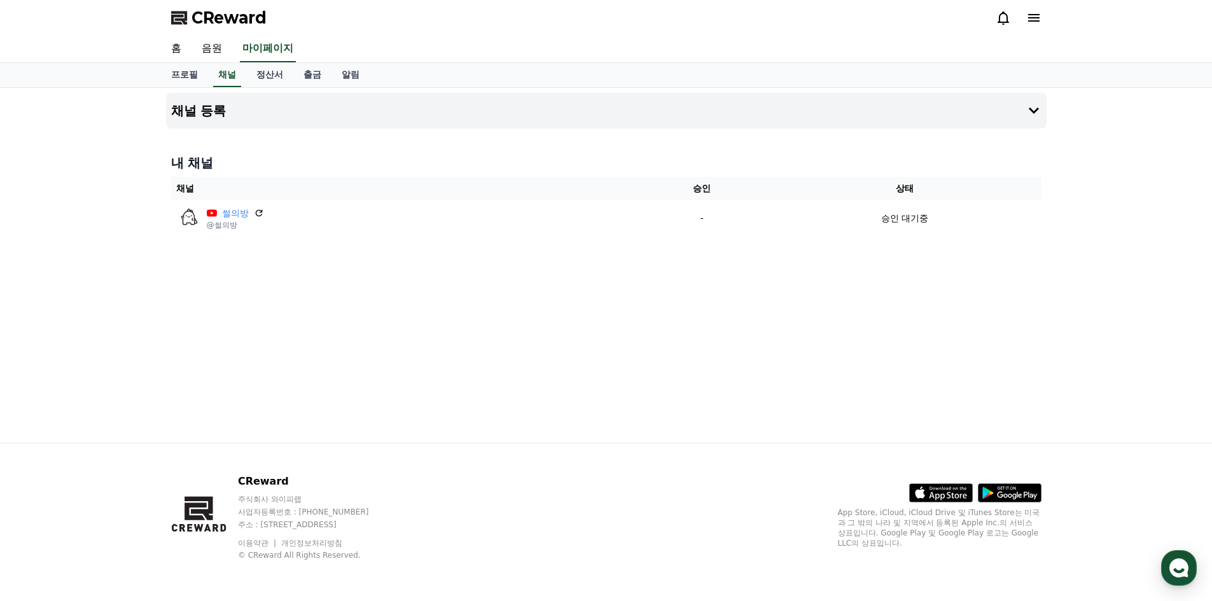
click at [909, 371] on div "채널 등록 내 채널 채널 승인 상태 썰의방 @썰의방 - 승인 대기중" at bounding box center [606, 265] width 890 height 355
